Goal: Task Accomplishment & Management: Manage account settings

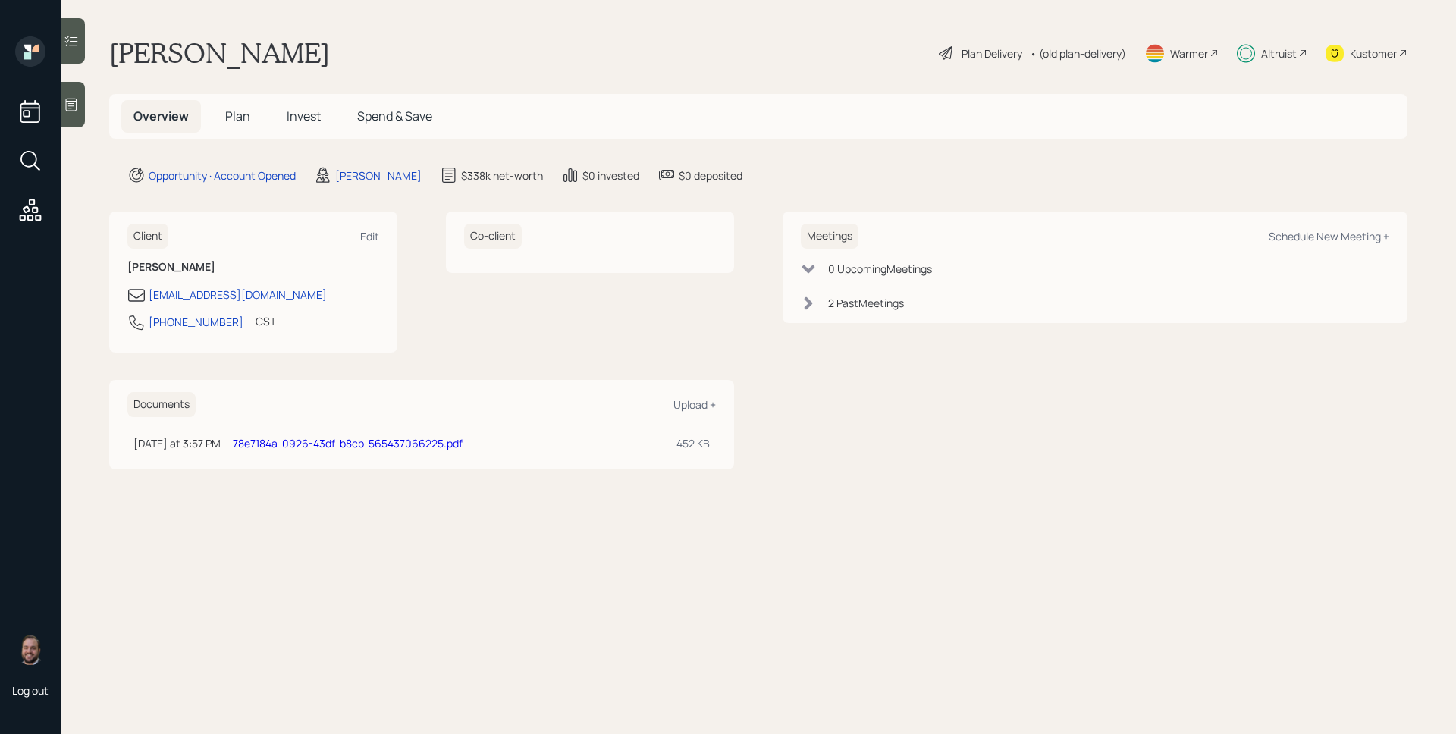
click at [1294, 58] on div "Altruist" at bounding box center [1279, 53] width 36 height 16
click at [303, 118] on span "Invest" at bounding box center [304, 116] width 34 height 17
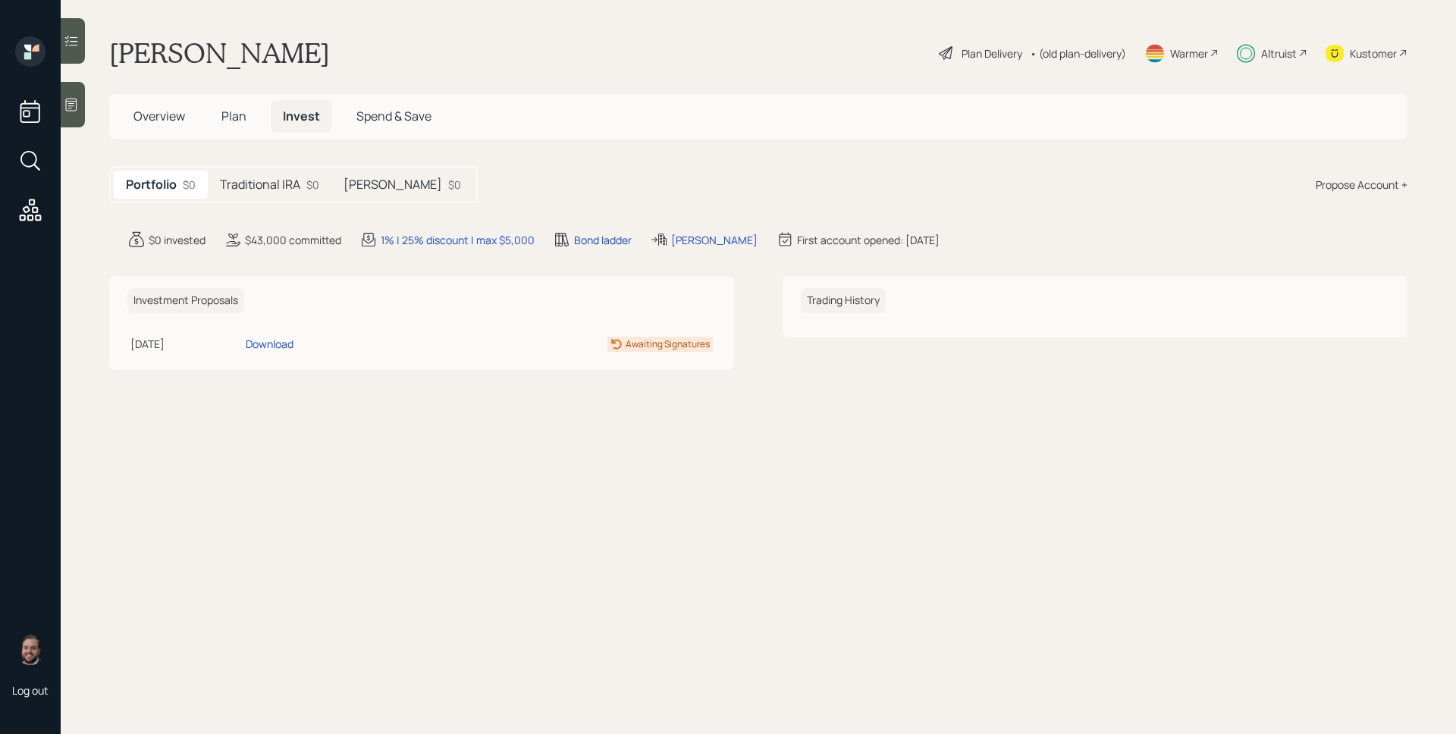
click at [296, 192] on h5 "Traditional IRA" at bounding box center [260, 184] width 80 height 14
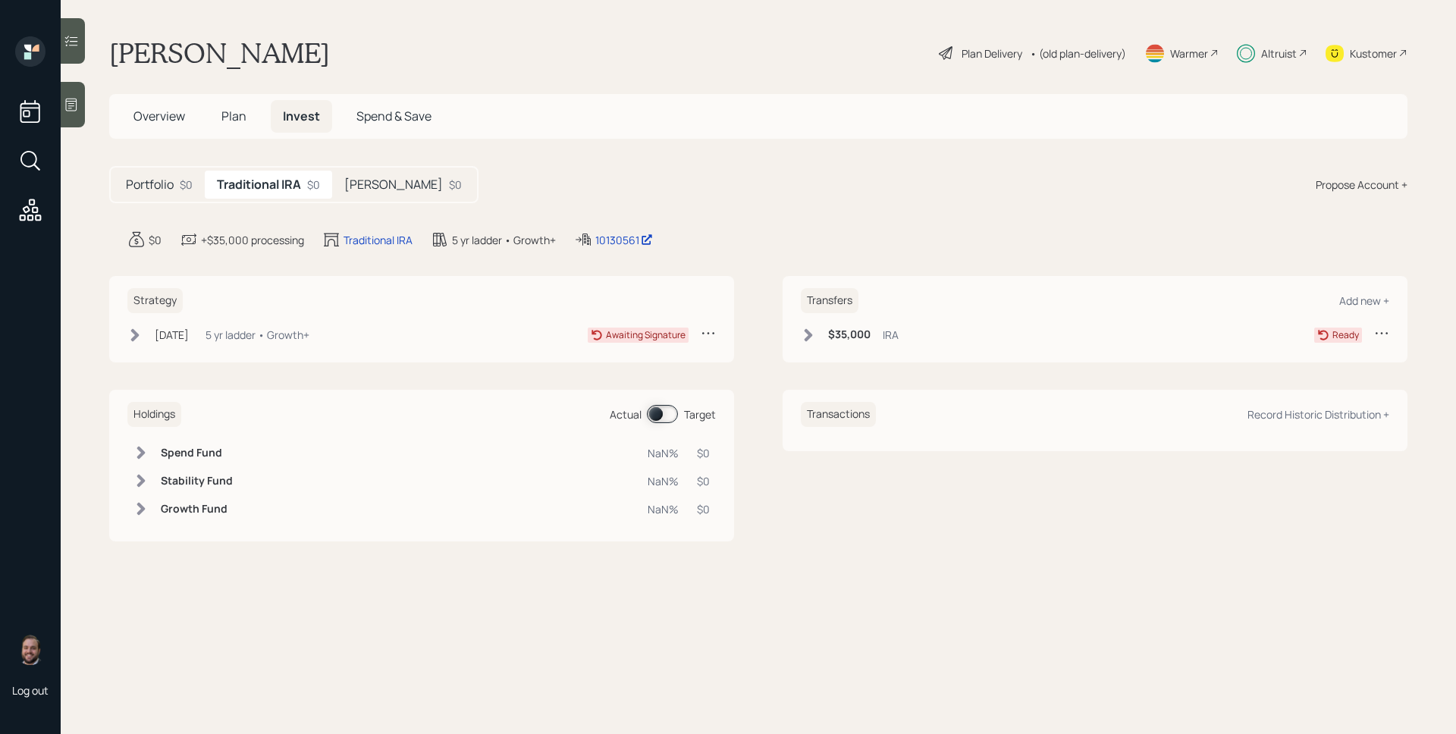
click at [362, 186] on h5 "[PERSON_NAME]" at bounding box center [393, 184] width 99 height 14
click at [257, 186] on h5 "Traditional IRA" at bounding box center [257, 184] width 80 height 14
click at [232, 115] on span "Plan" at bounding box center [233, 116] width 25 height 17
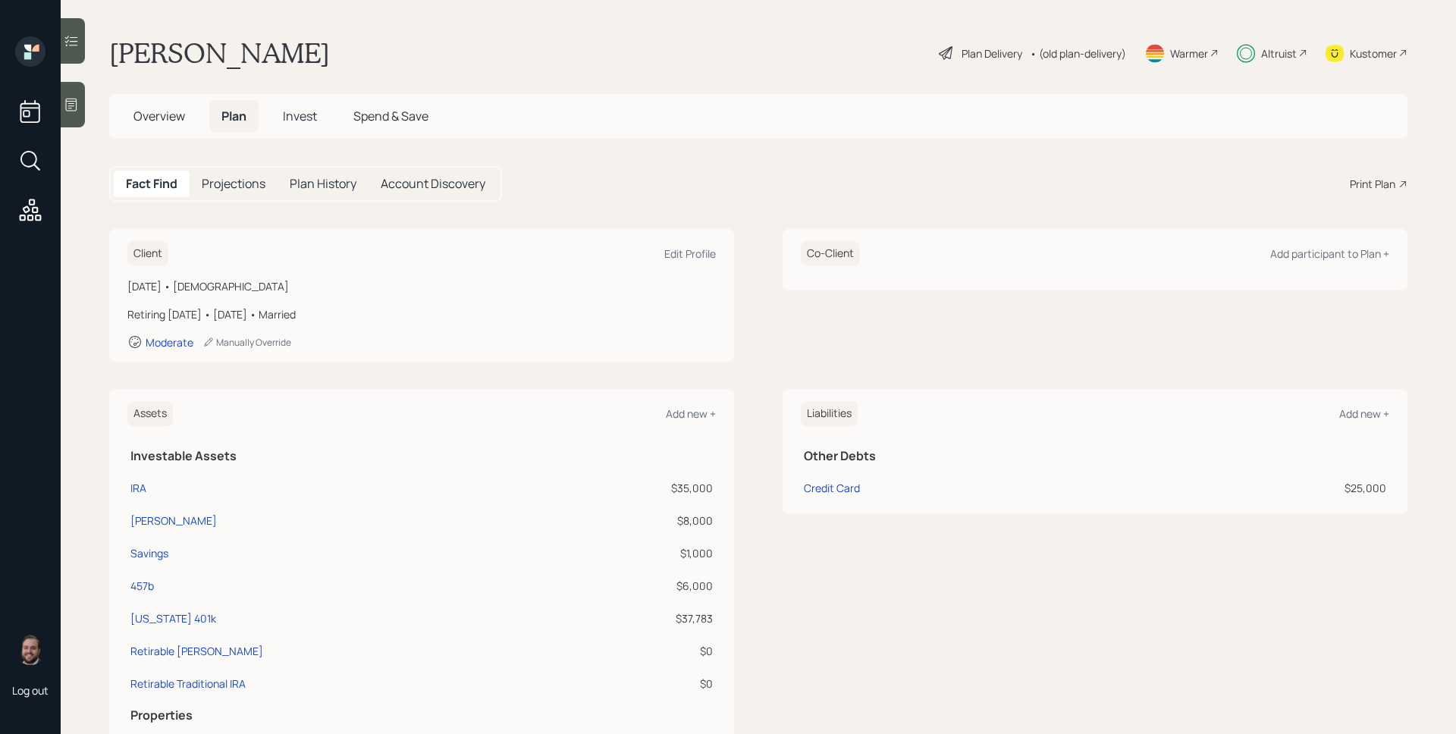
click at [308, 109] on span "Invest" at bounding box center [300, 116] width 34 height 17
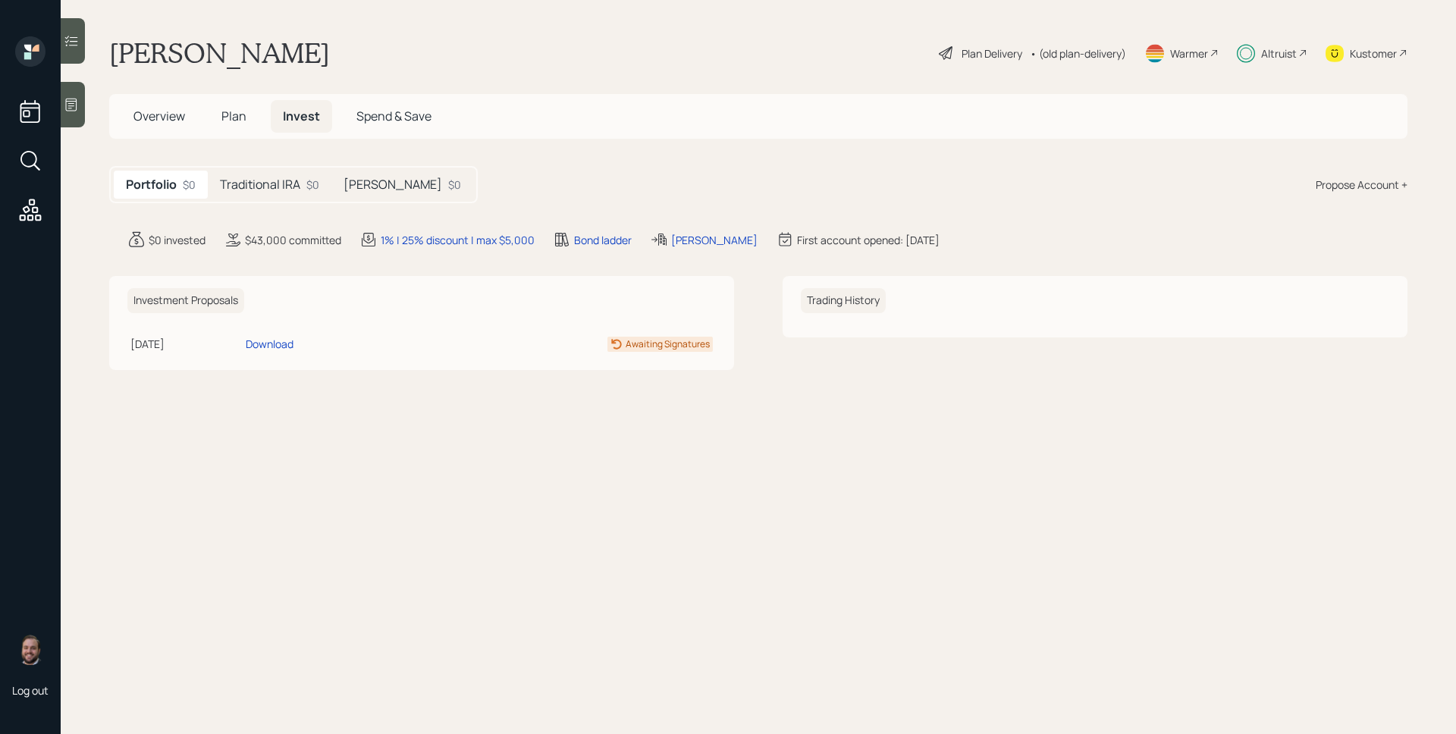
click at [289, 185] on h5 "Traditional IRA" at bounding box center [260, 184] width 80 height 14
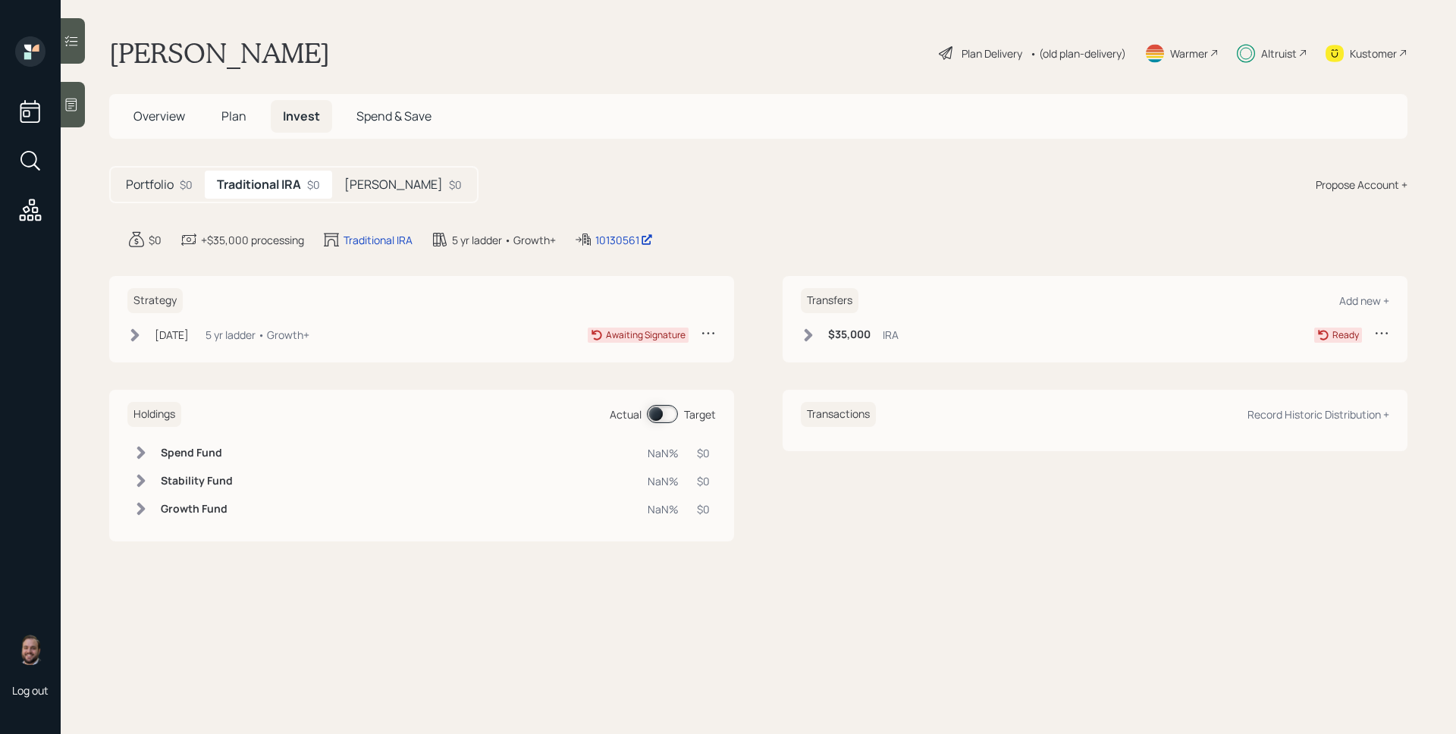
click at [860, 340] on h6 "$35,000" at bounding box center [849, 334] width 42 height 13
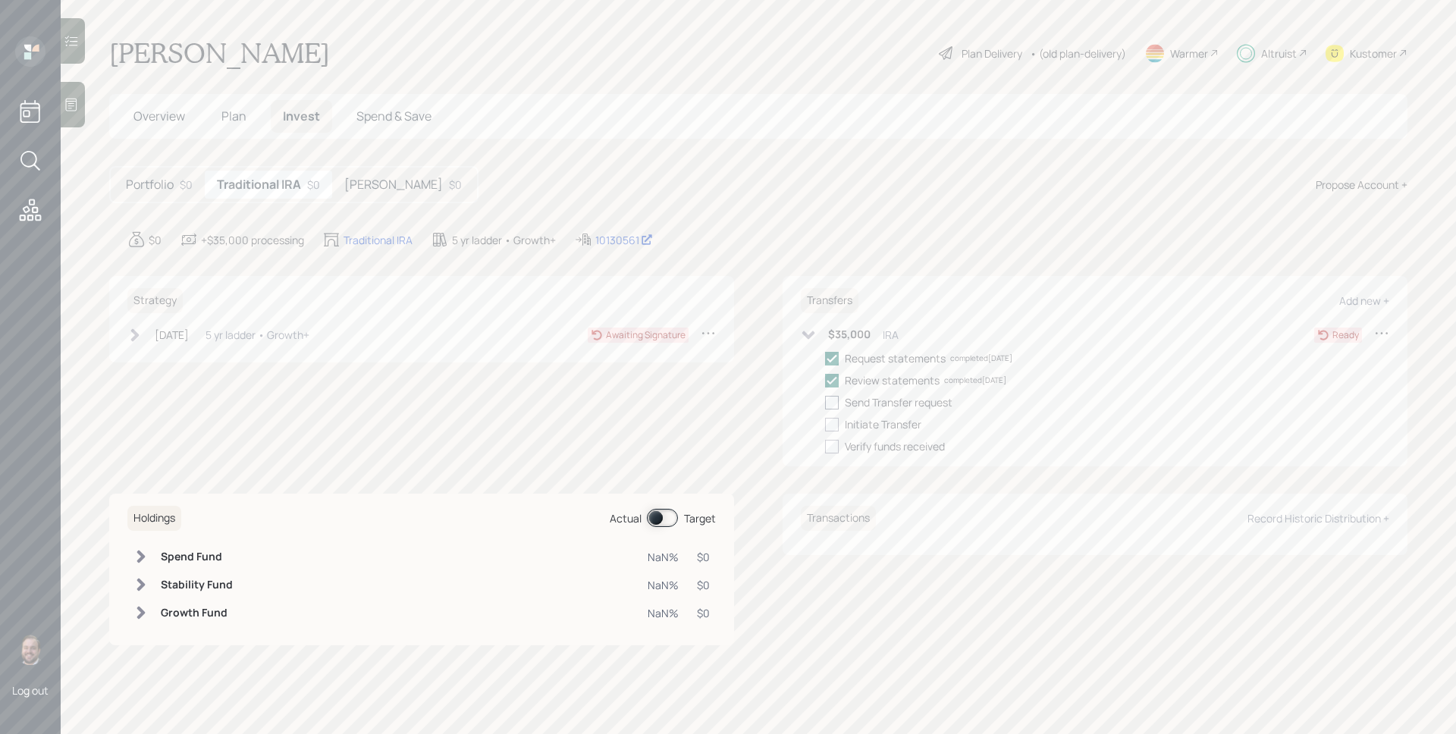
click at [836, 400] on div at bounding box center [832, 403] width 14 height 14
click at [825, 402] on input "checkbox" at bounding box center [824, 402] width 1 height 1
checkbox input "true"
